Goal: Information Seeking & Learning: Learn about a topic

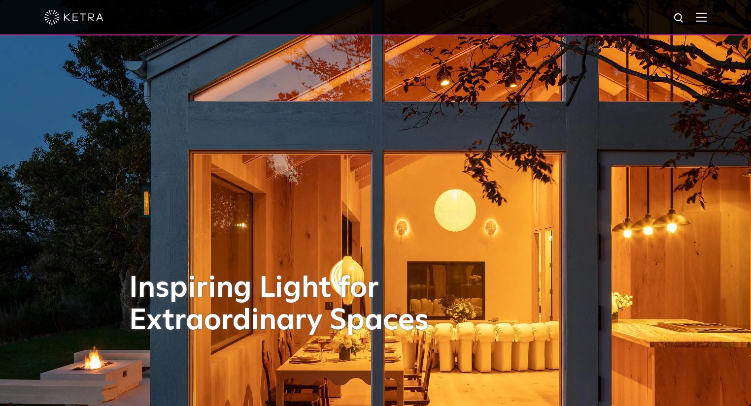
click at [705, 12] on img at bounding box center [700, 16] width 11 height 9
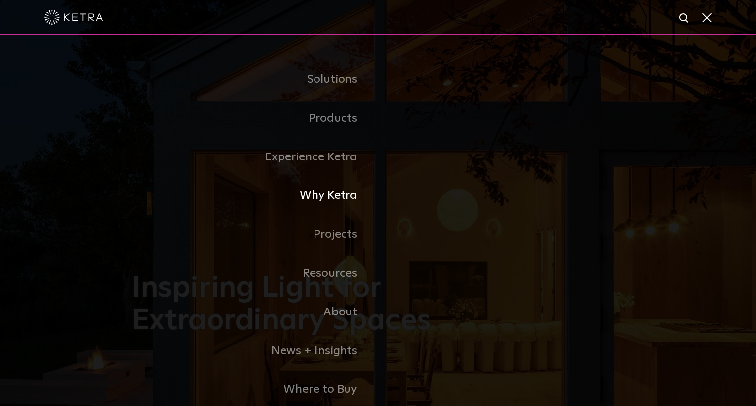
click at [330, 202] on link "Why Ketra" at bounding box center [255, 195] width 246 height 39
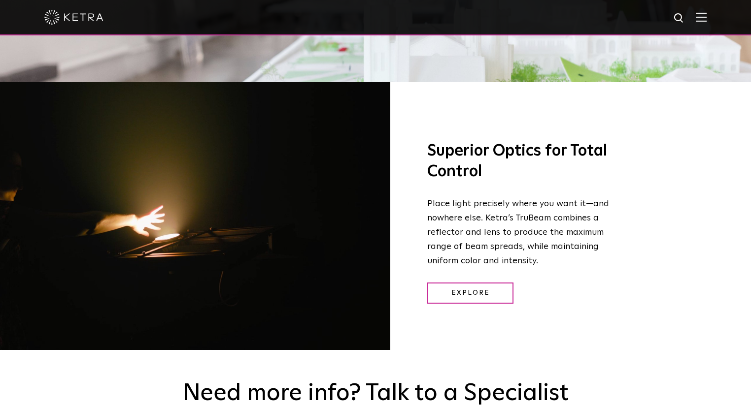
scroll to position [1300, 0]
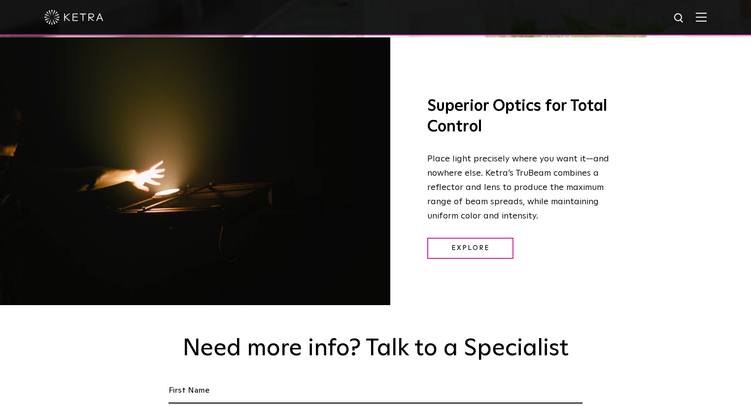
click at [199, 179] on div at bounding box center [195, 177] width 390 height 281
drag, startPoint x: 194, startPoint y: 158, endPoint x: 201, endPoint y: 173, distance: 17.0
click at [201, 171] on div at bounding box center [195, 177] width 390 height 281
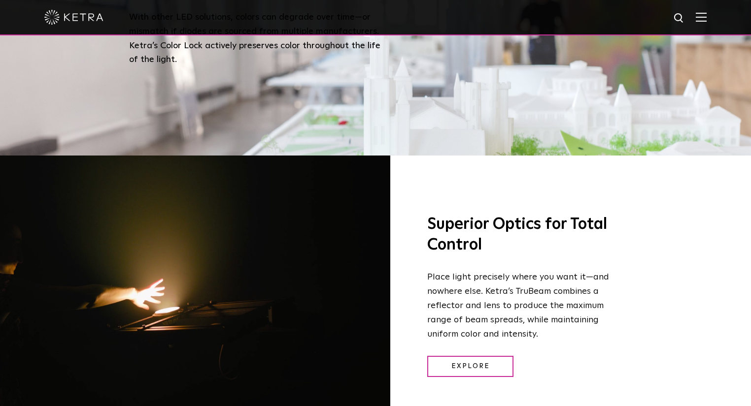
scroll to position [946, 0]
